Goal: Task Accomplishment & Management: Use online tool/utility

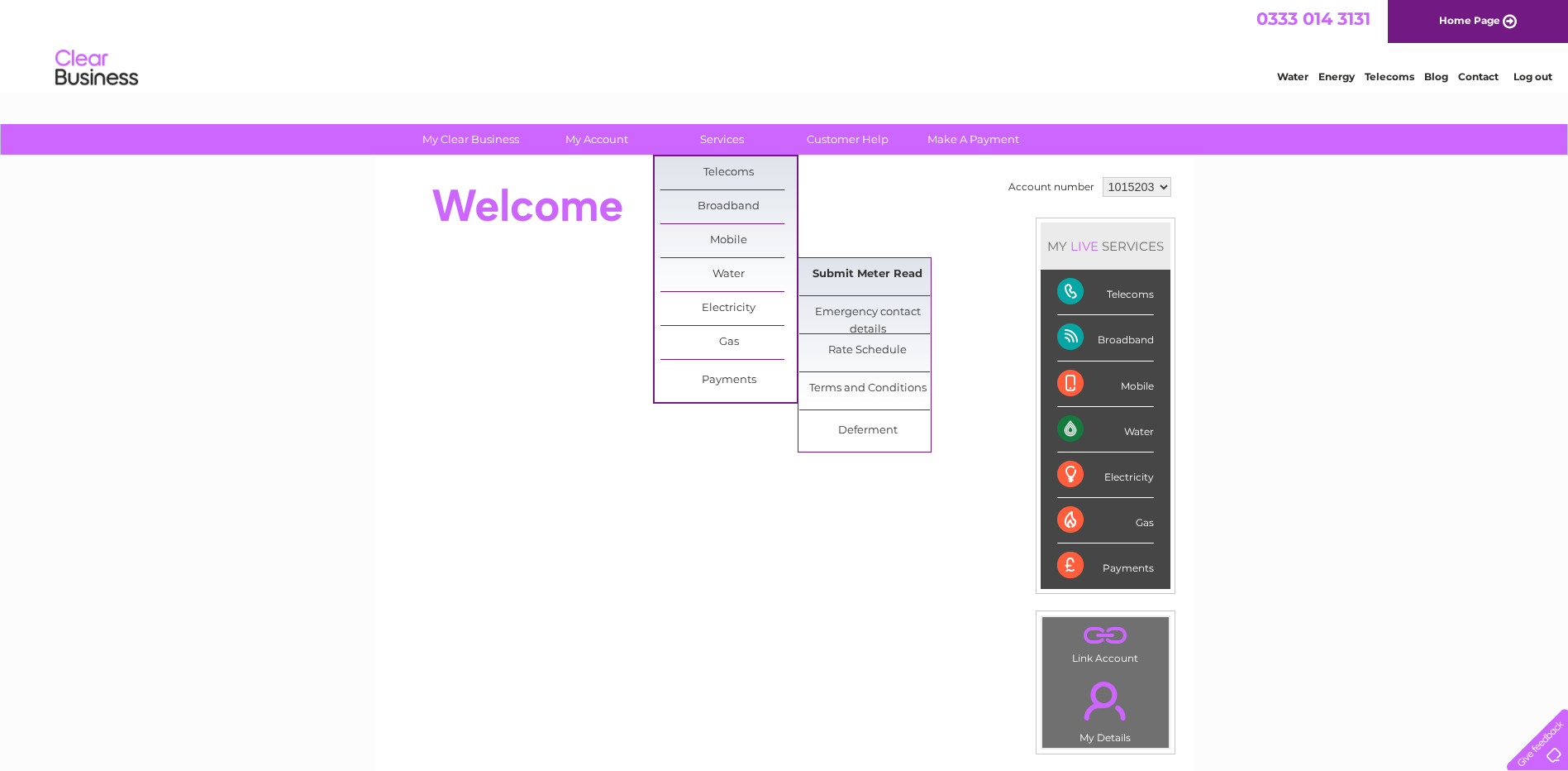
click at [833, 275] on link "Submit Meter Read" at bounding box center [868, 274] width 137 height 33
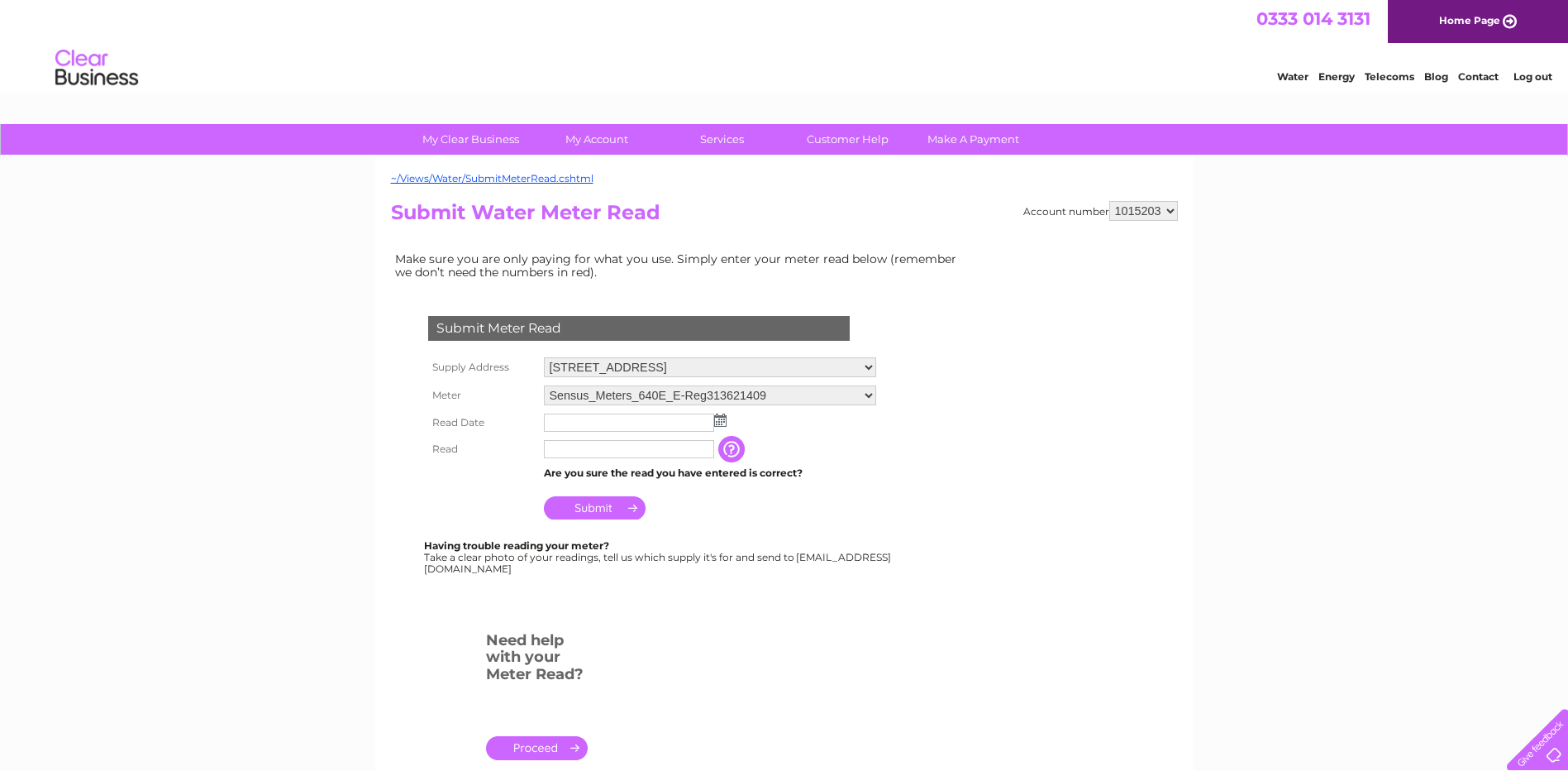
click at [720, 421] on img at bounding box center [720, 420] width 12 height 13
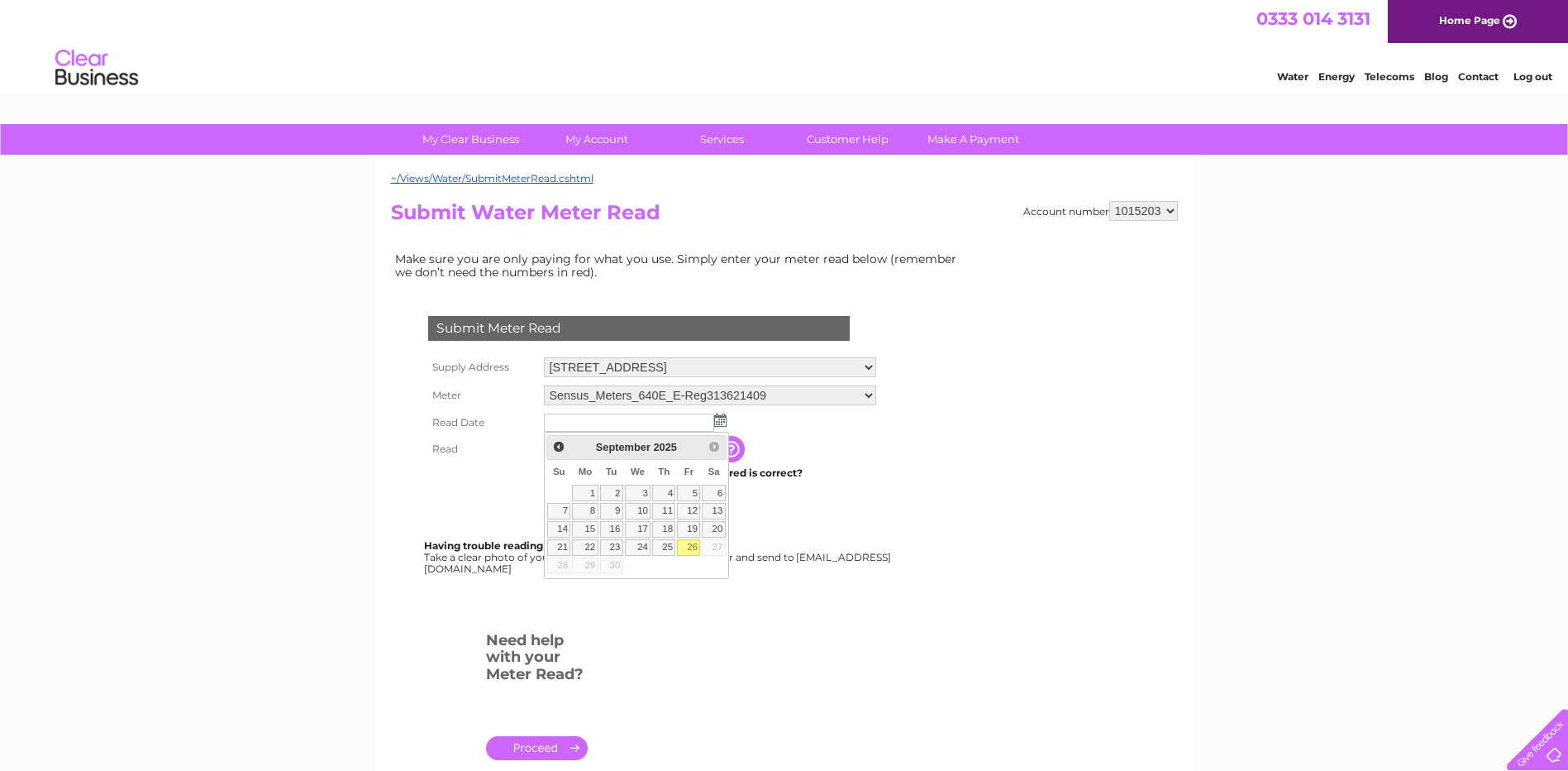
click at [692, 543] on link "26" at bounding box center [688, 548] width 23 height 17
type input "2025/09/26"
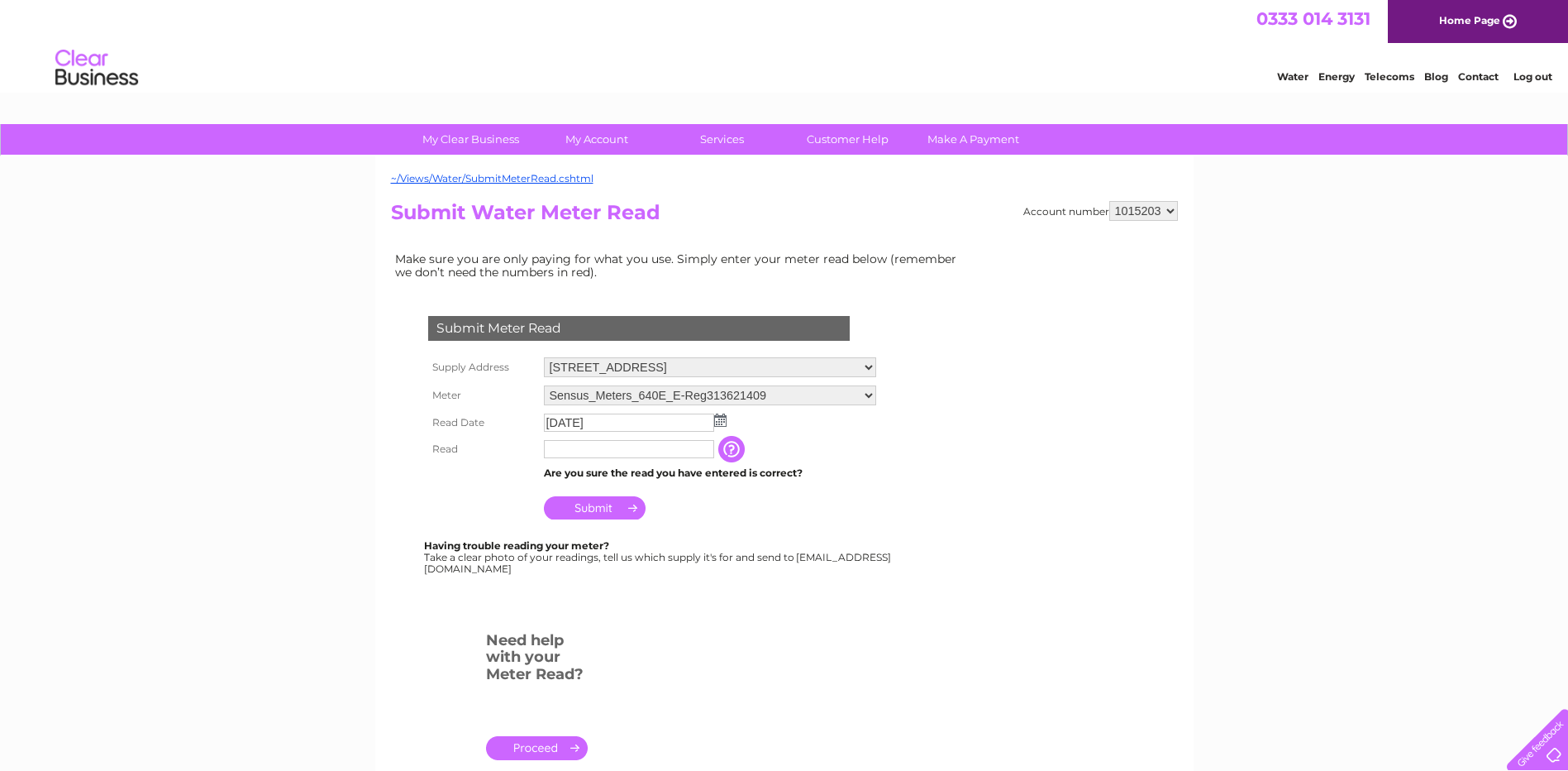
click at [626, 452] on input "text" at bounding box center [628, 449] width 170 height 18
click at [746, 449] on input "button" at bounding box center [733, 449] width 30 height 27
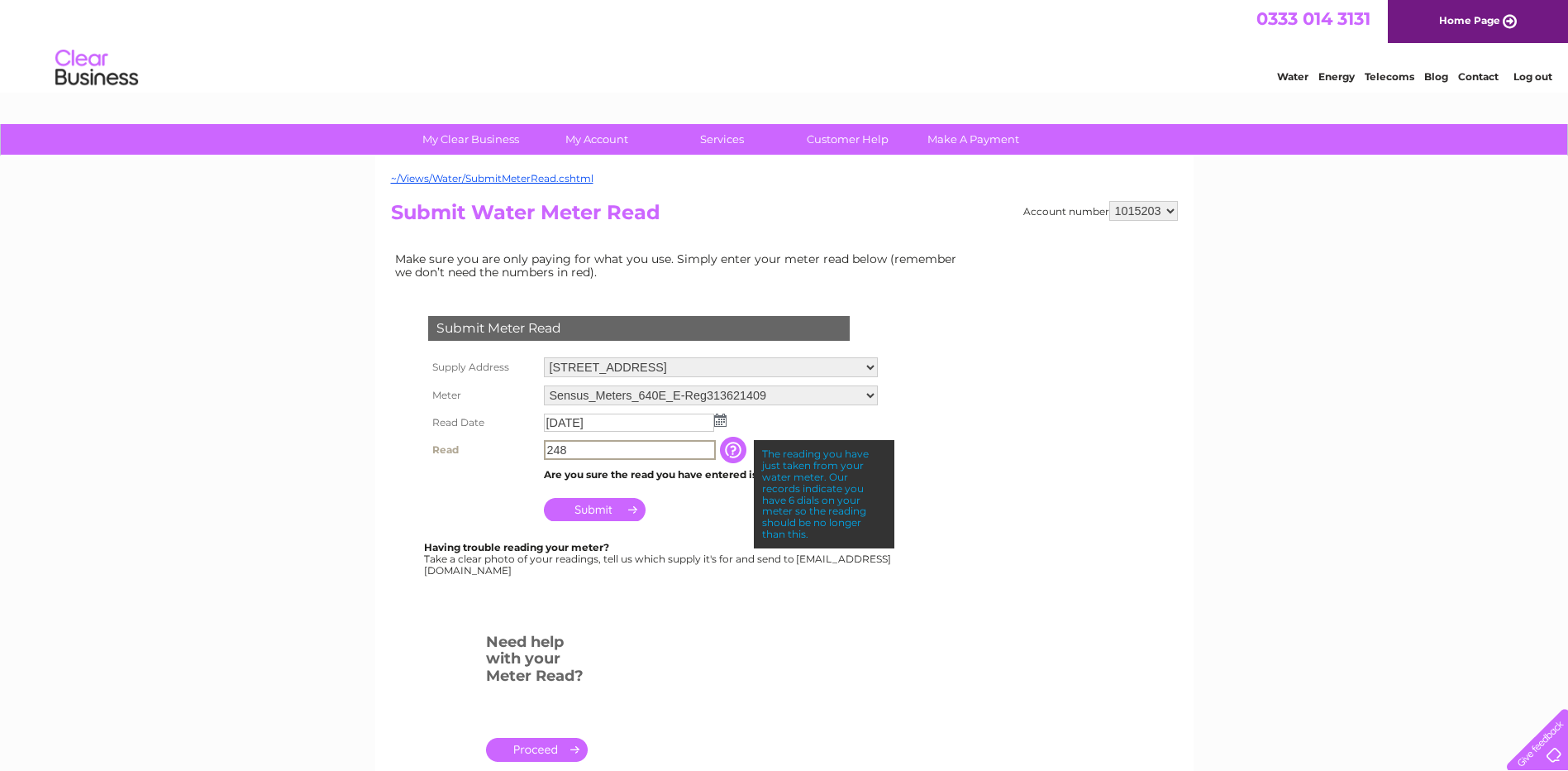
click at [544, 448] on input "248" at bounding box center [629, 449] width 172 height 19
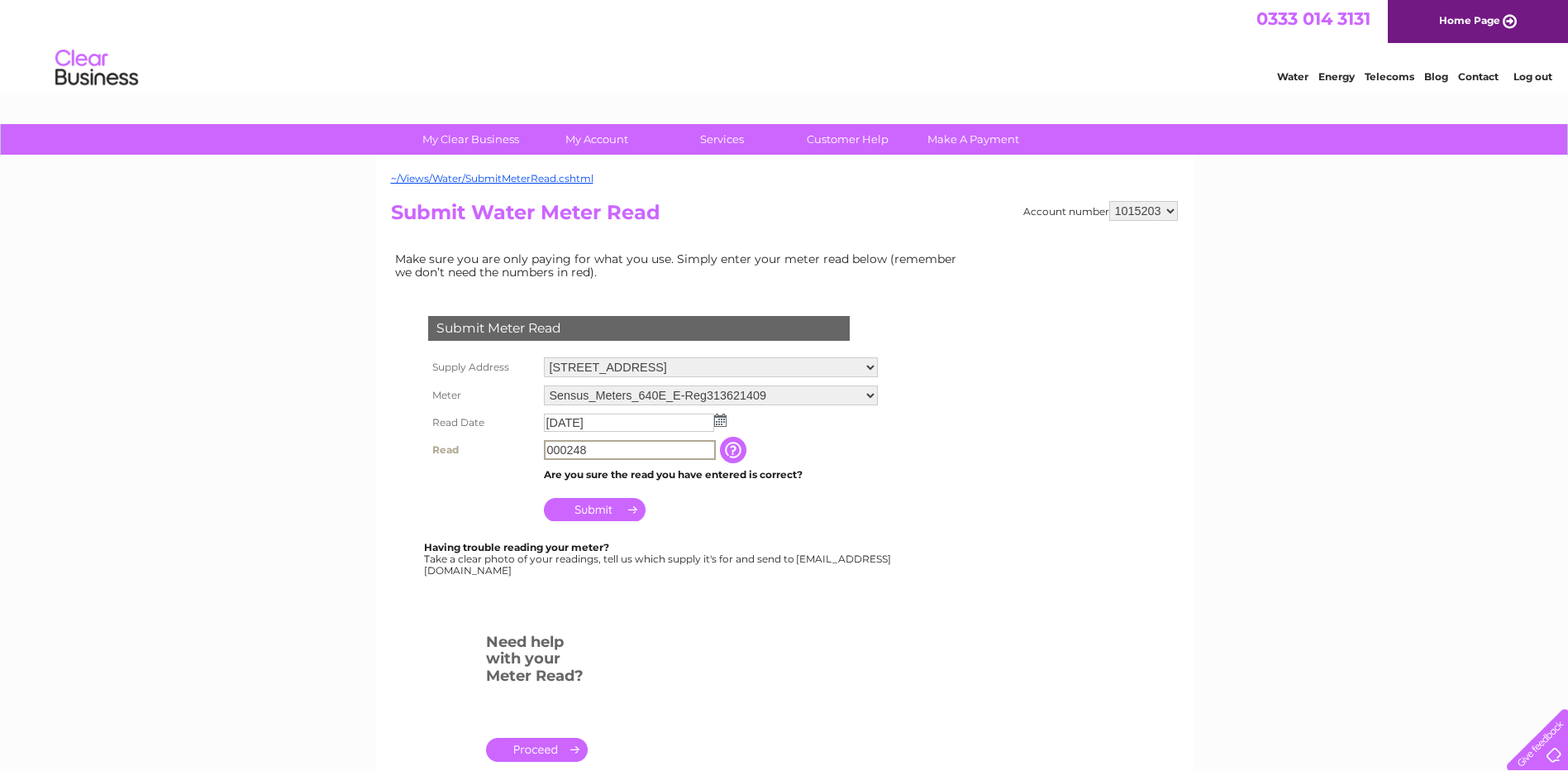
type input "000248"
click at [596, 507] on input "Submit" at bounding box center [594, 507] width 102 height 23
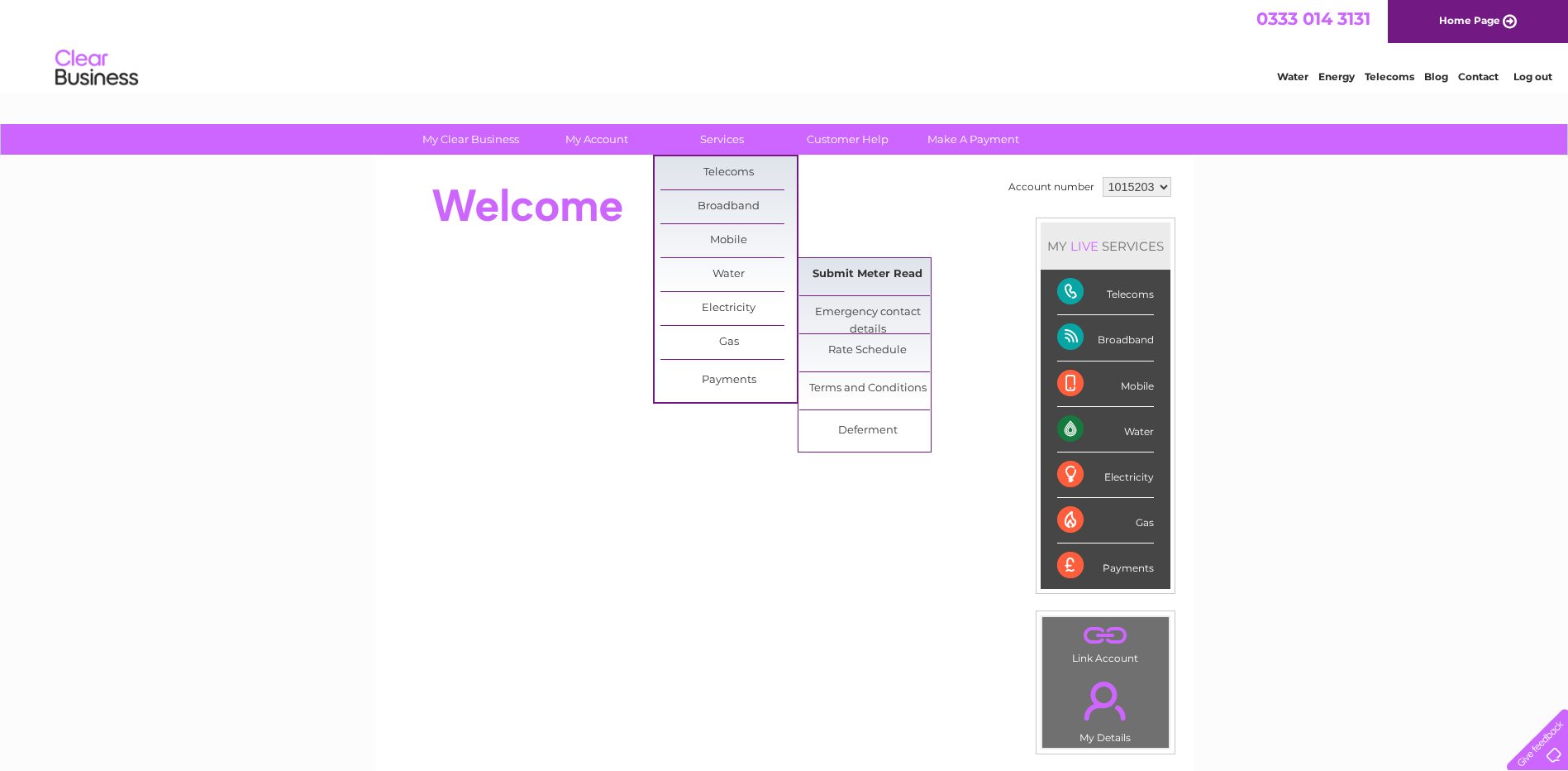
click at [851, 273] on link "Submit Meter Read" at bounding box center [868, 274] width 137 height 33
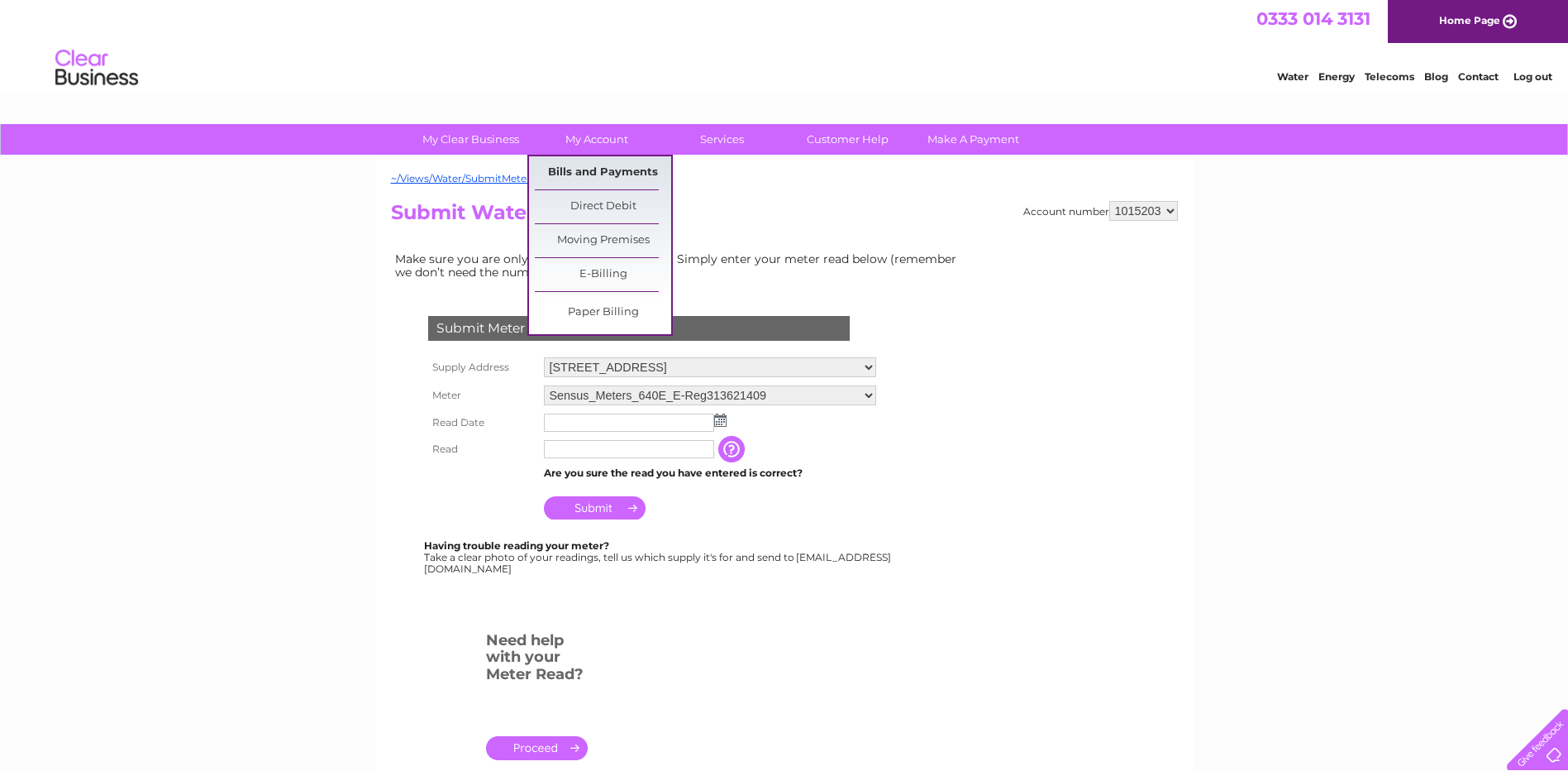
click at [598, 169] on link "Bills and Payments" at bounding box center [603, 173] width 137 height 33
